Goal: Find specific page/section: Find specific page/section

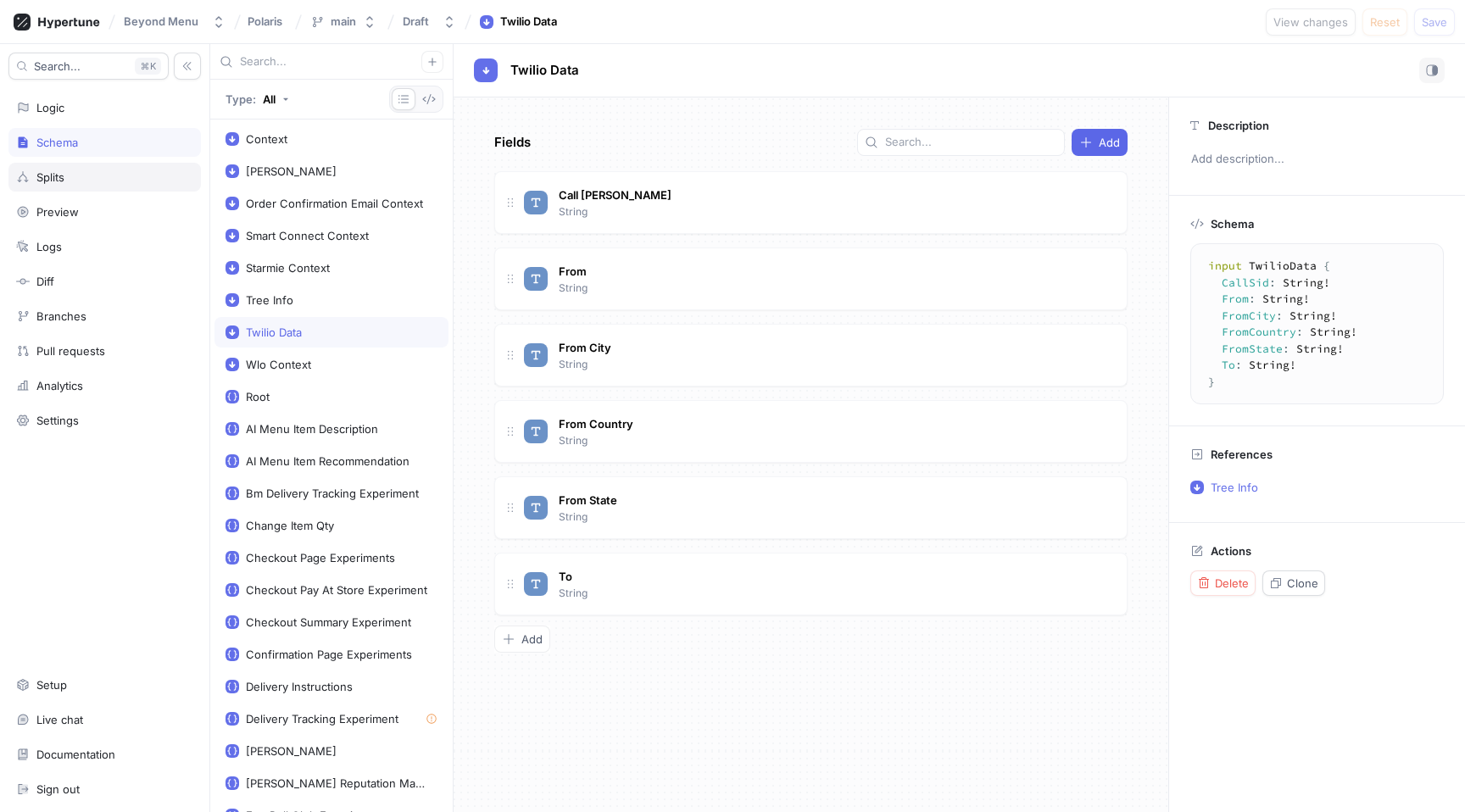
click at [102, 181] on div "Splits" at bounding box center [105, 177] width 177 height 13
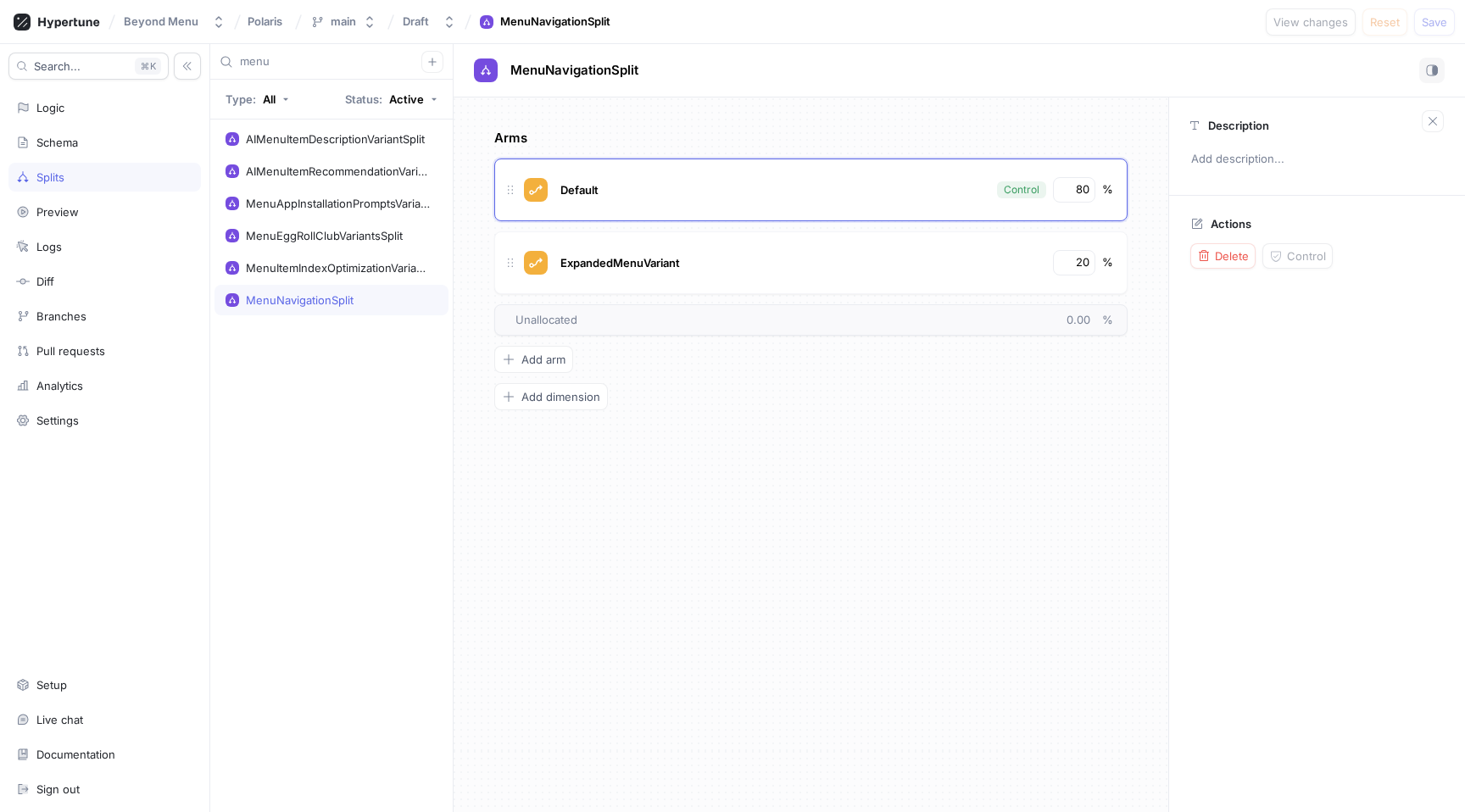
click at [768, 470] on div "Arms Default Control 80 % ExpandedMenuVariant 20 % To pick up a draggable item,…" at bounding box center [810, 454] width 714 height 714
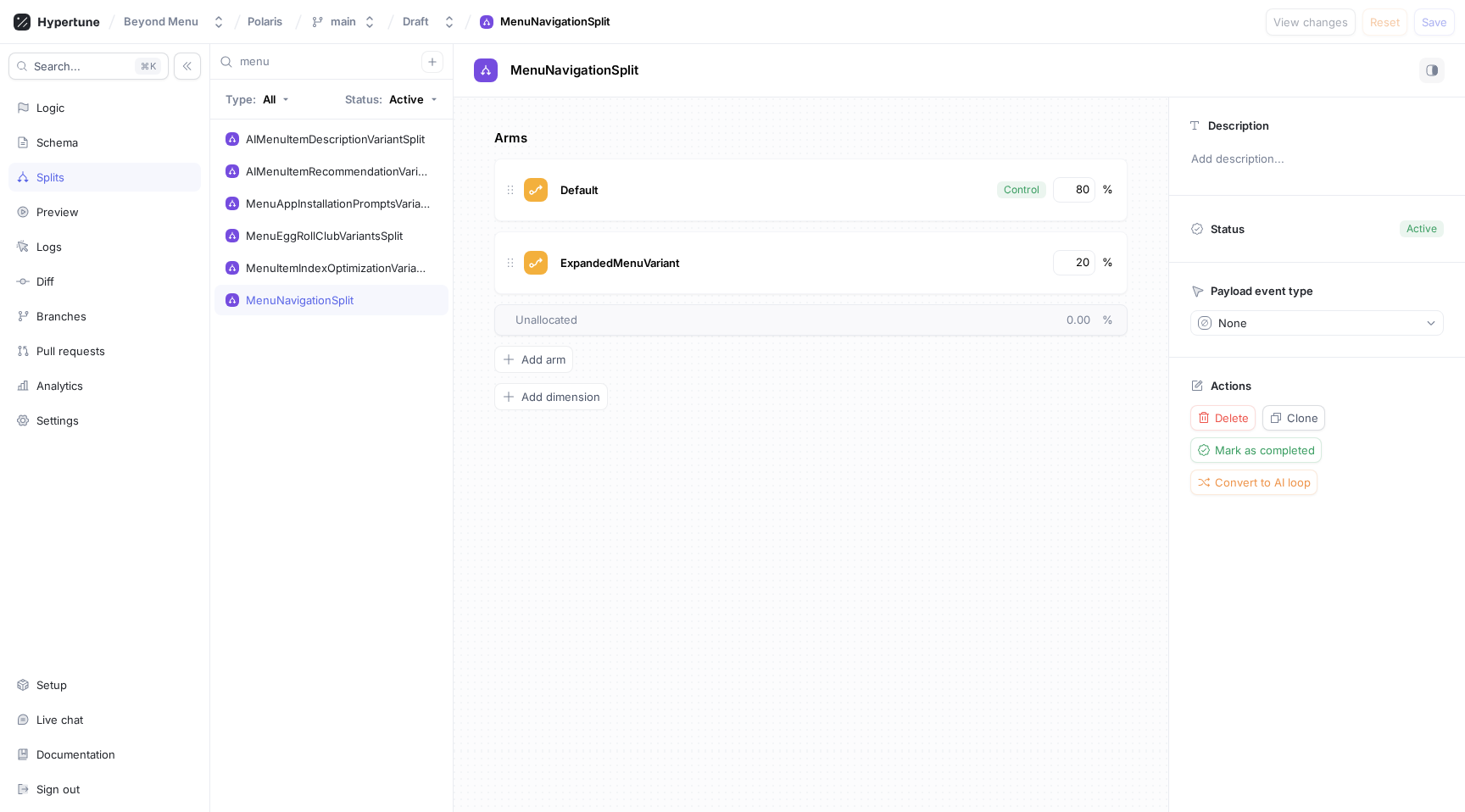
click at [260, 65] on input "menu" at bounding box center [331, 62] width 182 height 17
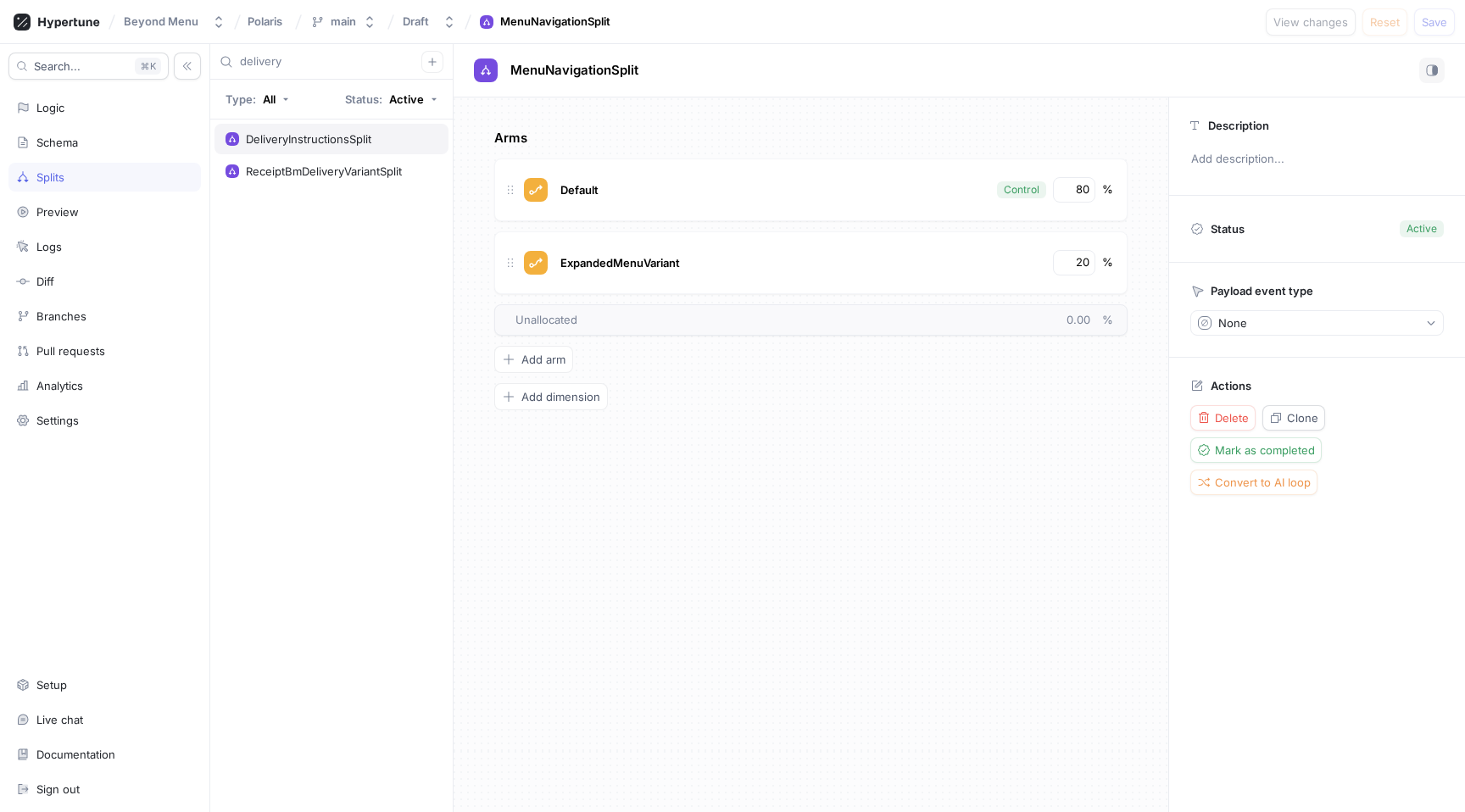
type input "delivery"
click at [306, 139] on div "DeliveryInstructionsSplit" at bounding box center [309, 139] width 126 height 13
